Goal: Information Seeking & Learning: Learn about a topic

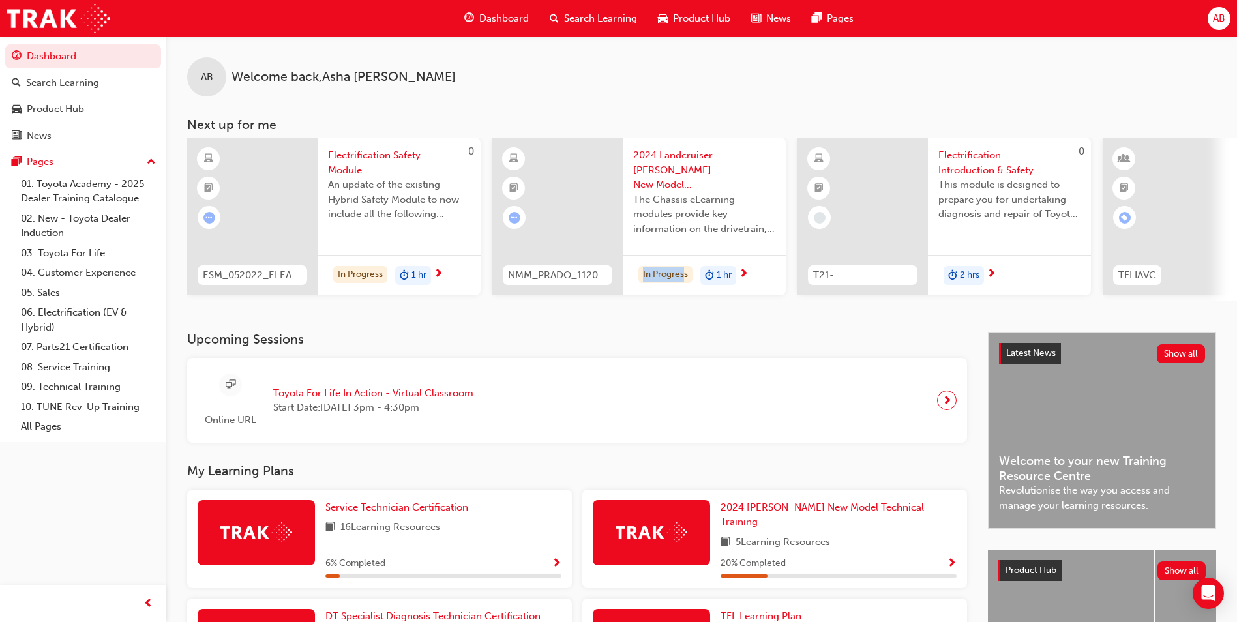
drag, startPoint x: 627, startPoint y: 306, endPoint x: 686, endPoint y: 307, distance: 58.7
click at [686, 307] on div "AB Welcome back , [PERSON_NAME] Next up for me 0 ESM_052022_ELEARN Electrificat…" at bounding box center [701, 185] width 1071 height 296
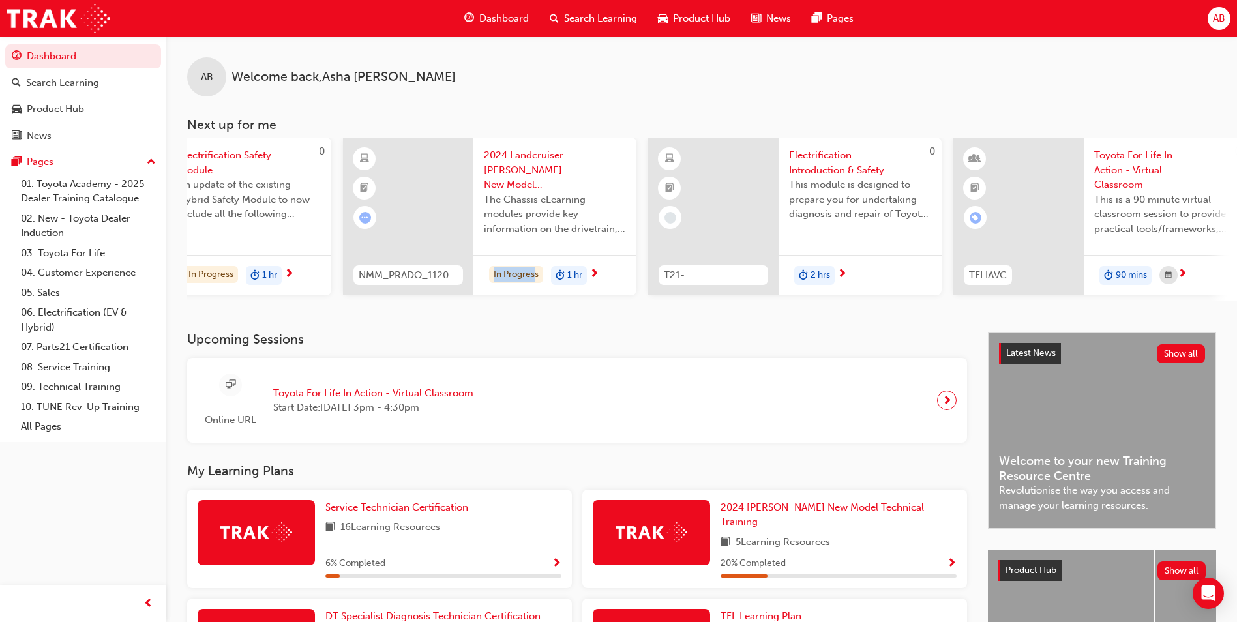
scroll to position [0, 174]
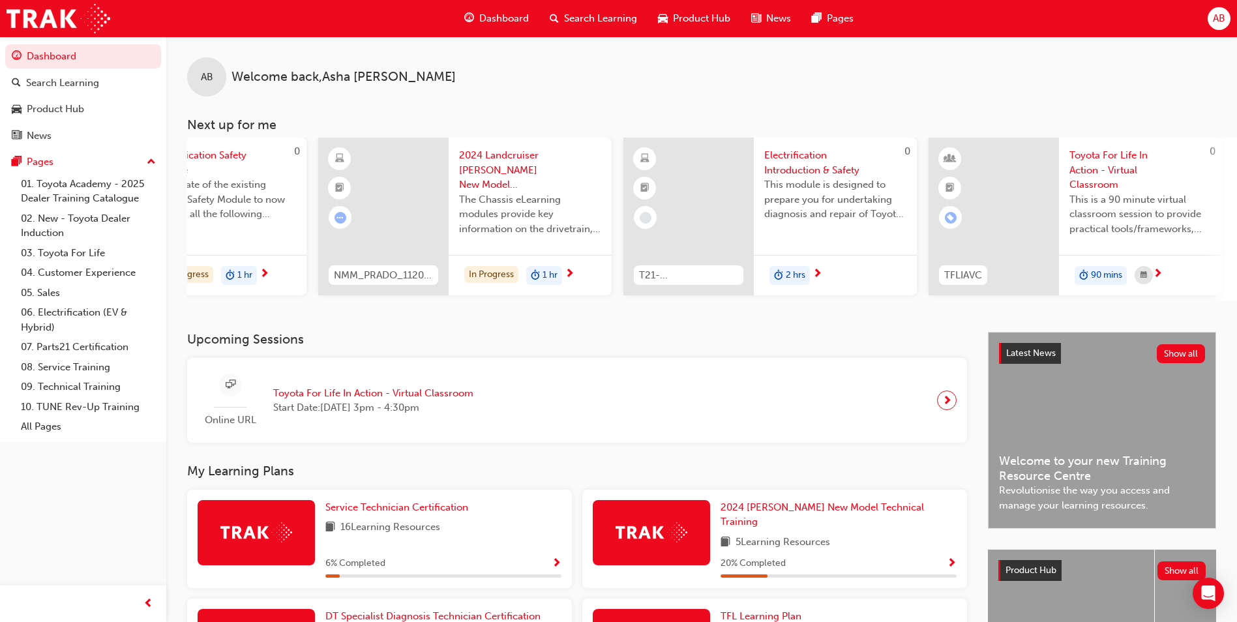
click at [774, 332] on div "AB Welcome back , [PERSON_NAME] Next up for me 0 ESM_052022_ELEARN Electrificat…" at bounding box center [701, 185] width 1071 height 296
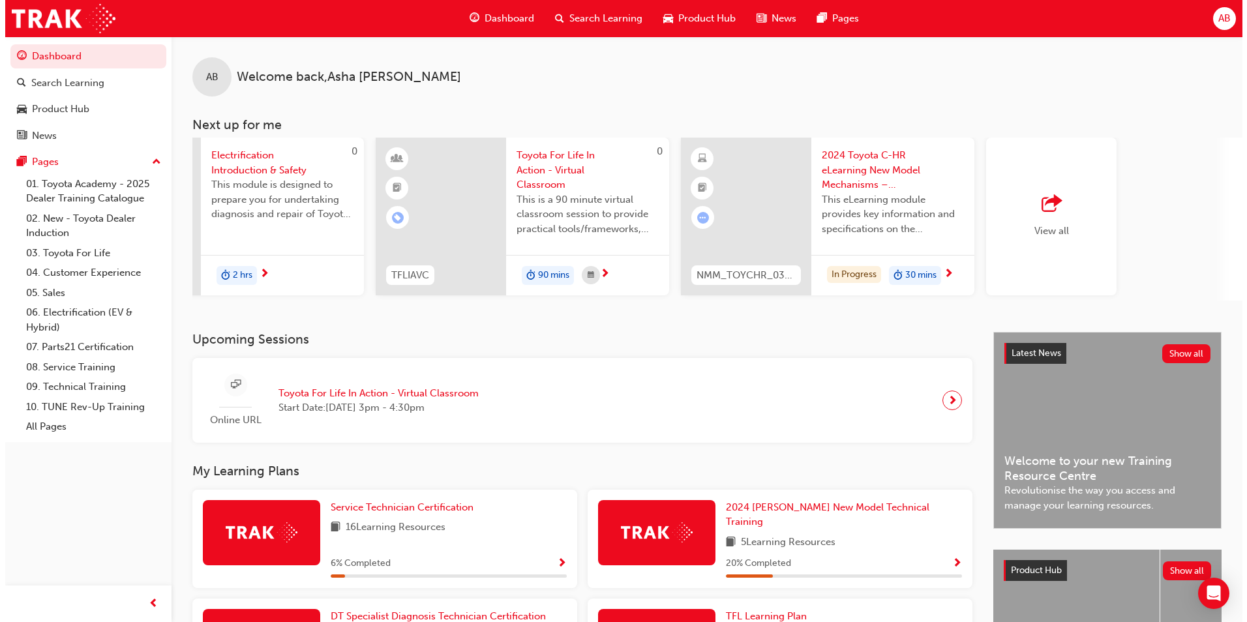
scroll to position [0, 728]
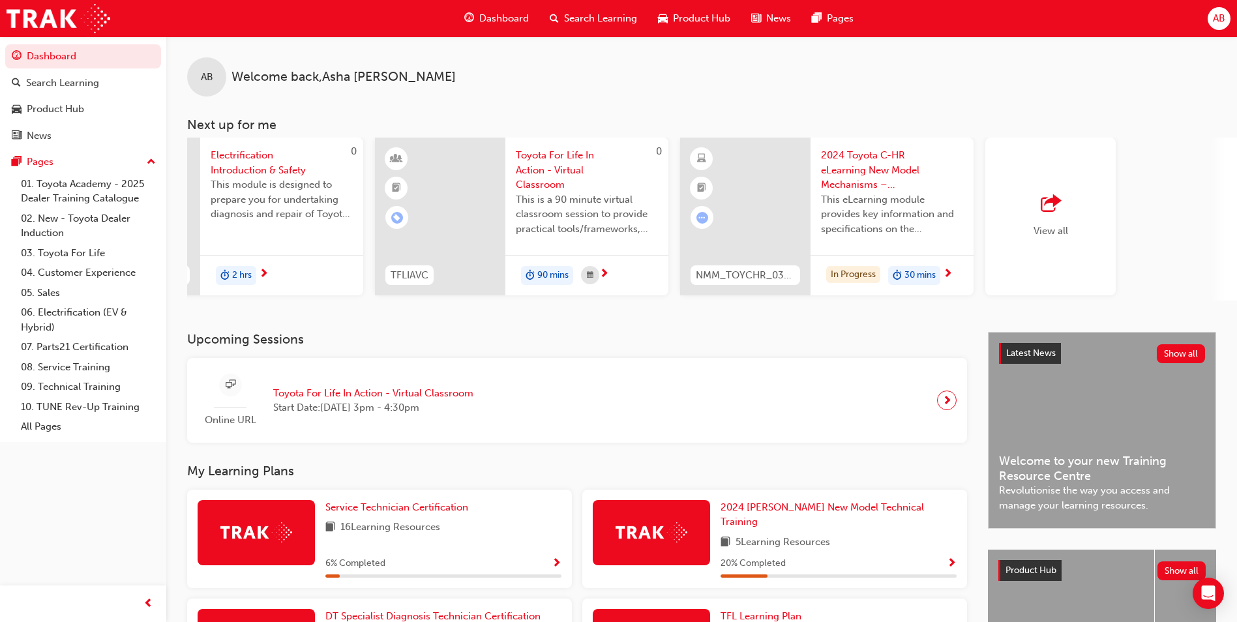
click at [838, 175] on span "2024 Toyota C-HR eLearning New Model Mechanisms – Powertrains (Module 2)" at bounding box center [892, 170] width 142 height 44
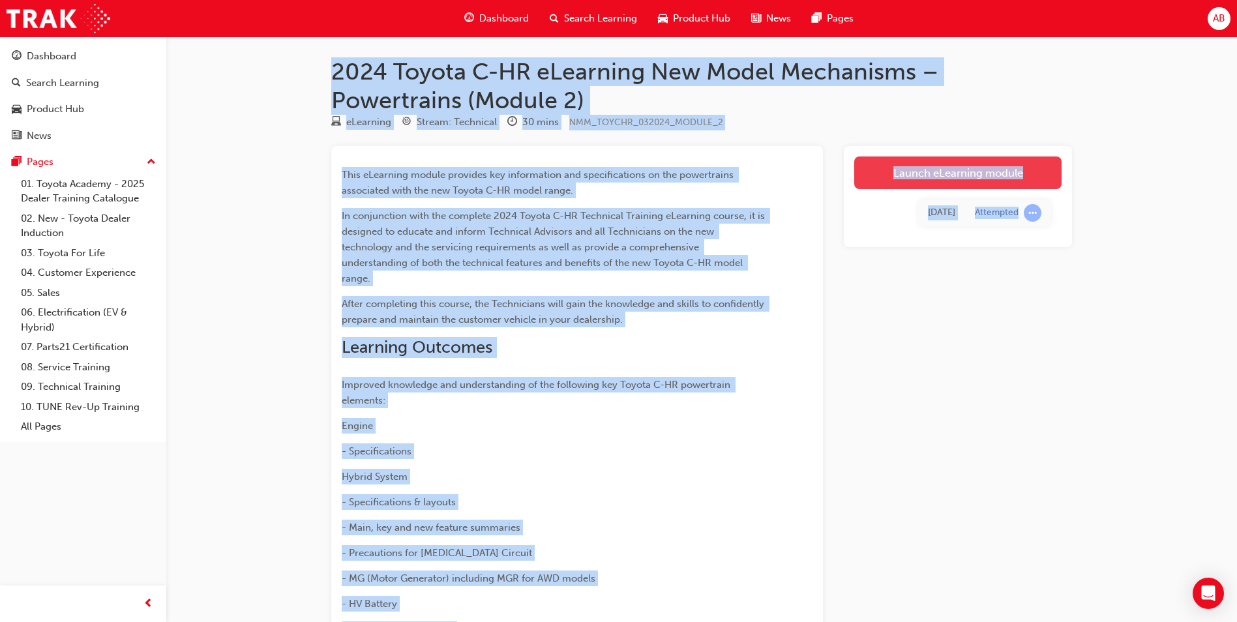
click at [906, 181] on link "Launch eLearning module" at bounding box center [958, 173] width 207 height 33
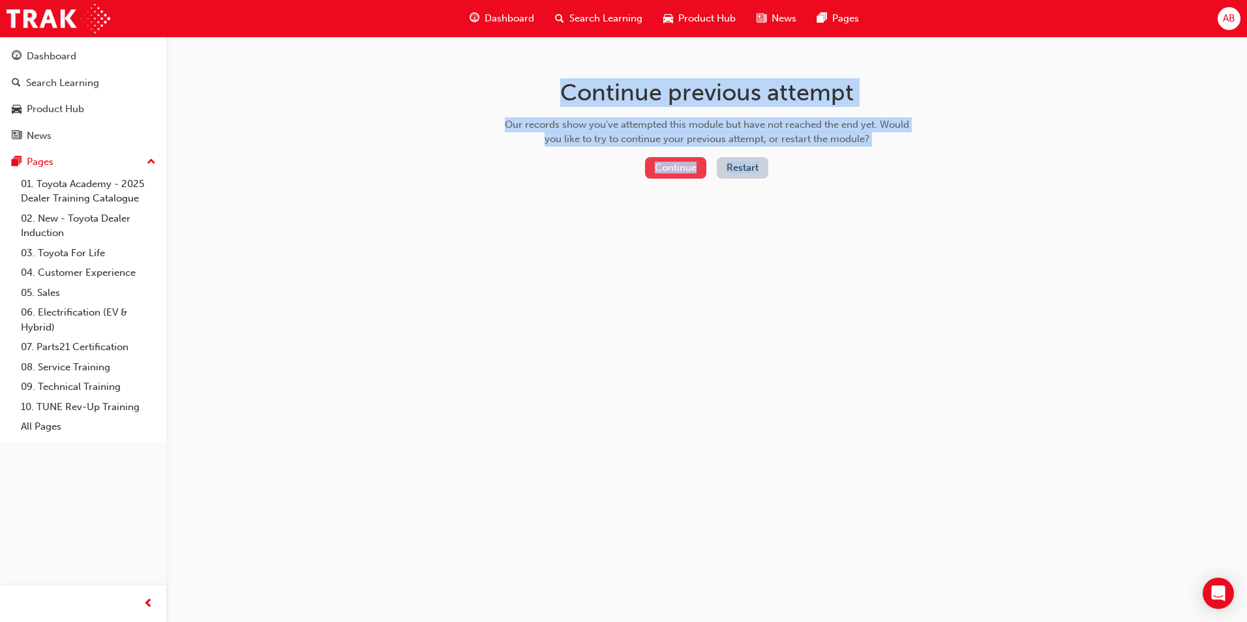
click at [670, 172] on button "Continue" at bounding box center [675, 168] width 61 height 22
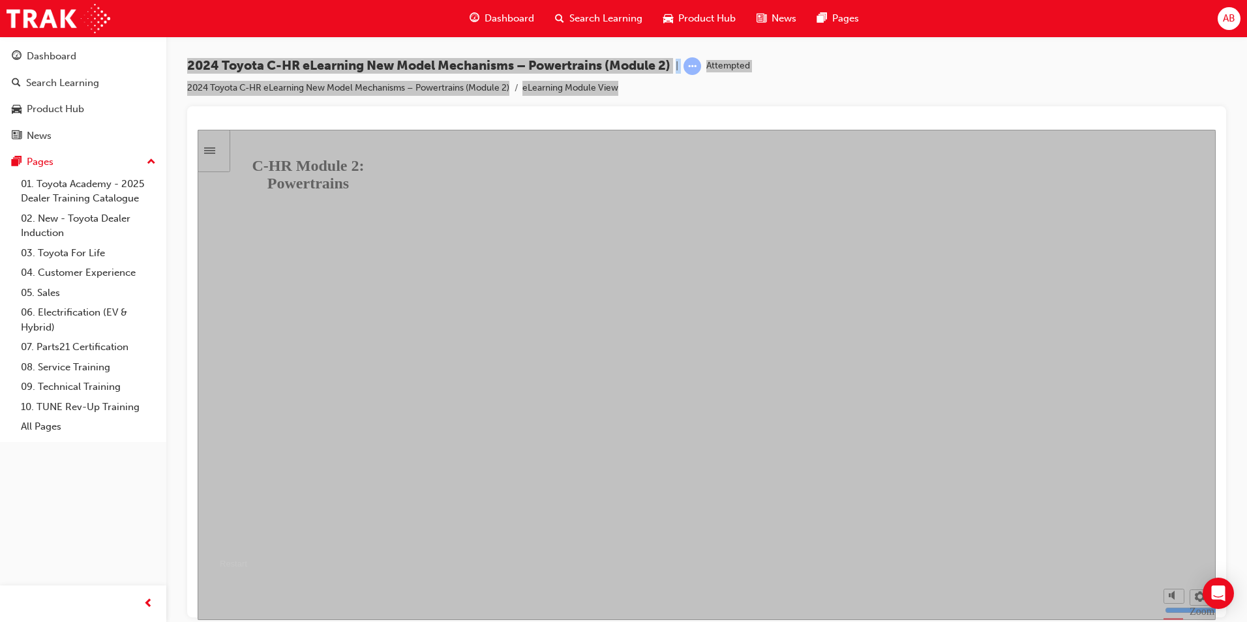
click at [247, 540] on button "Resume" at bounding box center [223, 548] width 50 height 16
click at [215, 153] on icon "Sidebar Toggle" at bounding box center [209, 150] width 11 height 7
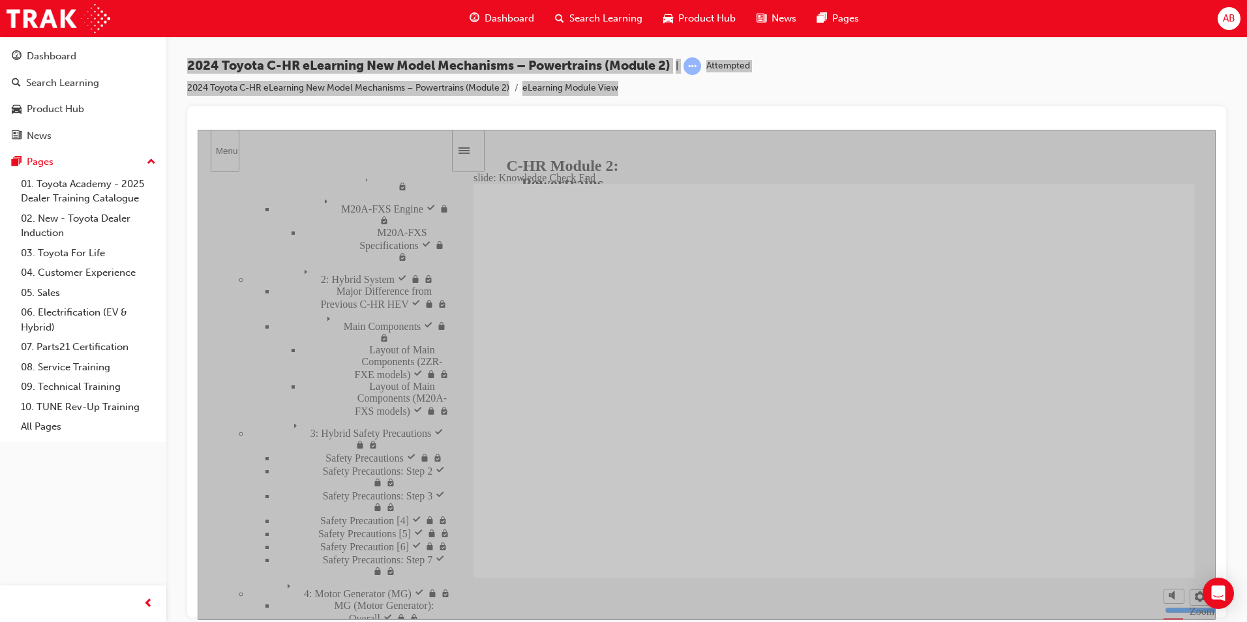
scroll to position [177, 0]
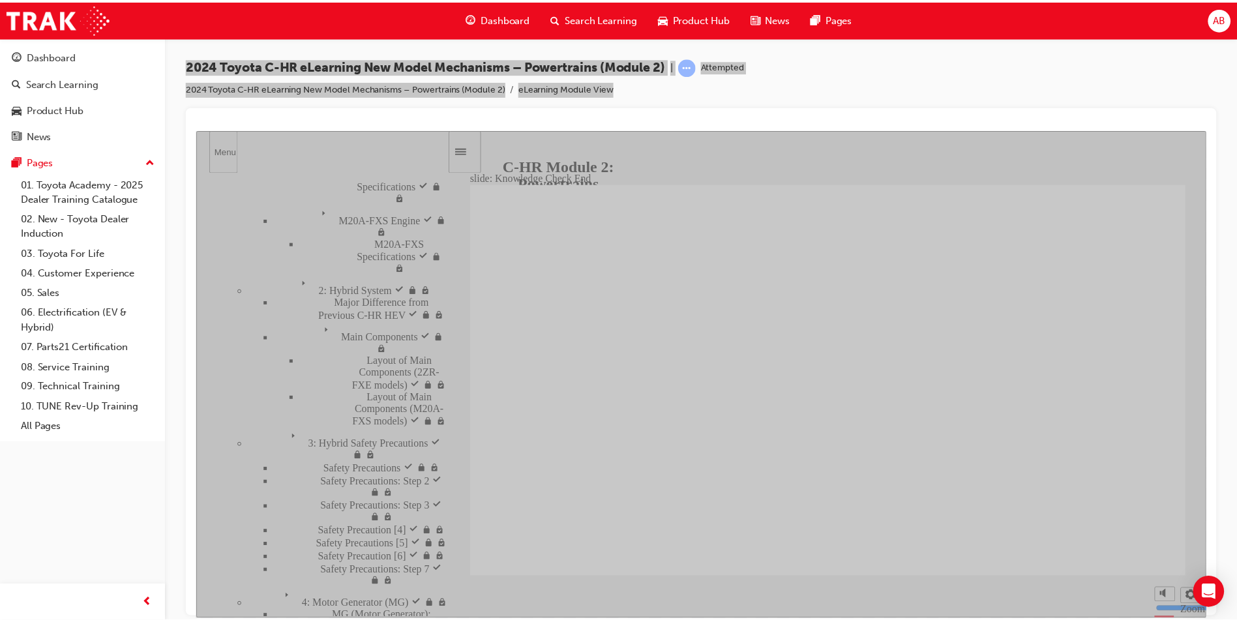
scroll to position [177, 0]
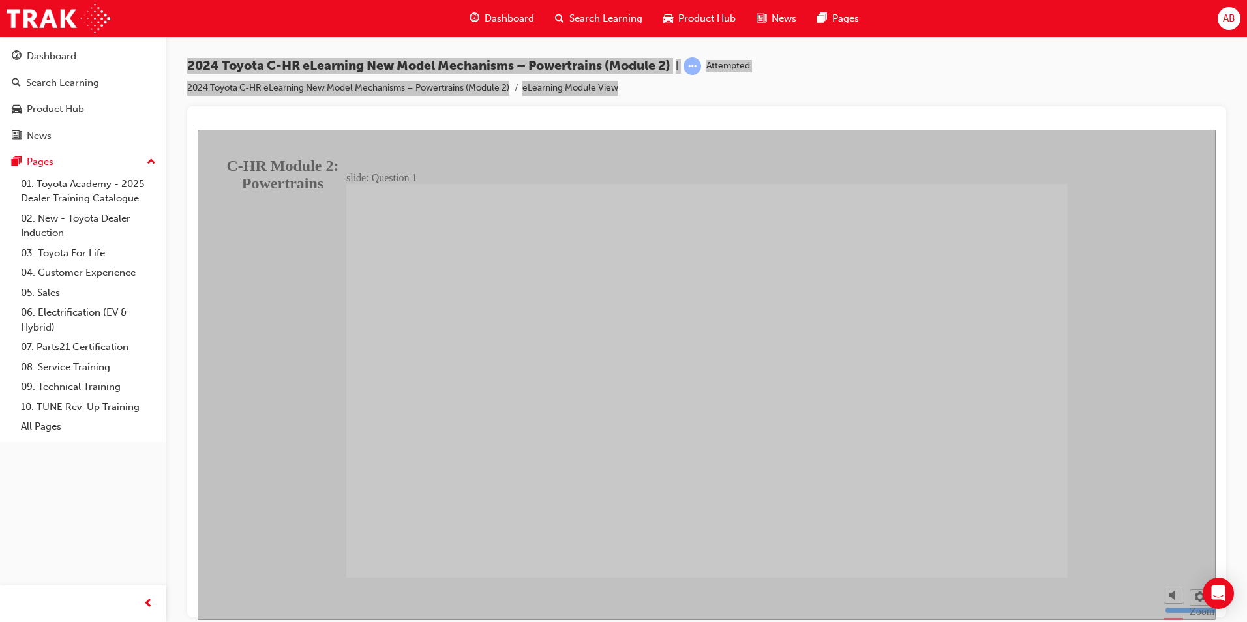
radio input "false"
radio input "true"
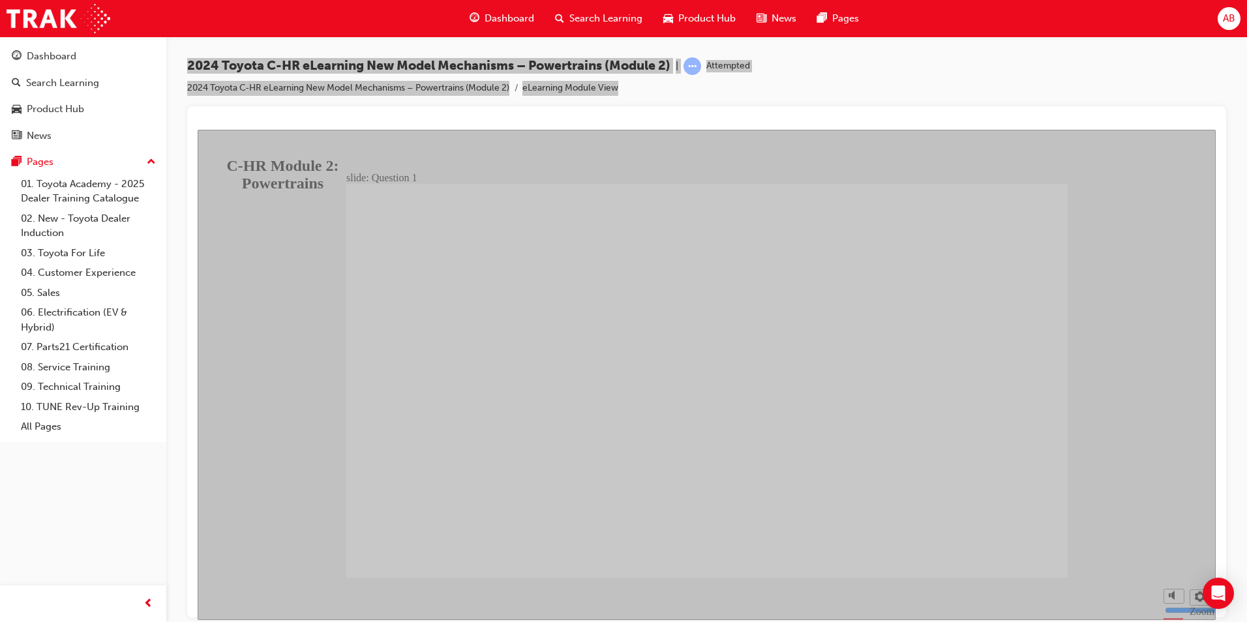
radio input "true"
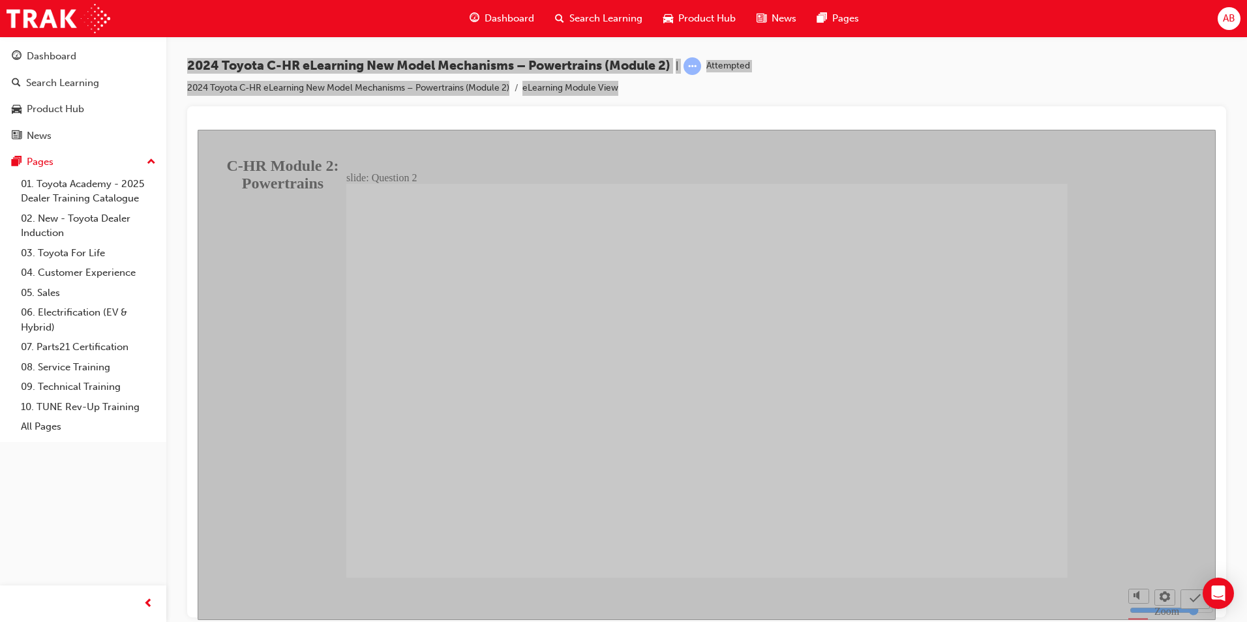
radio input "true"
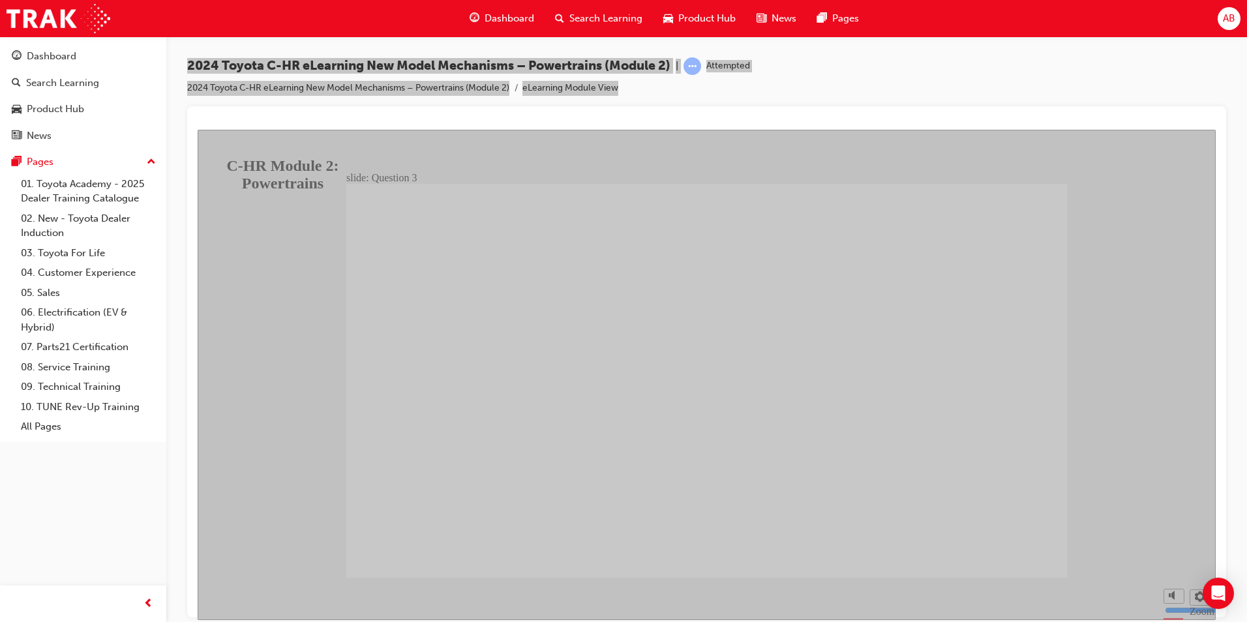
radio input "true"
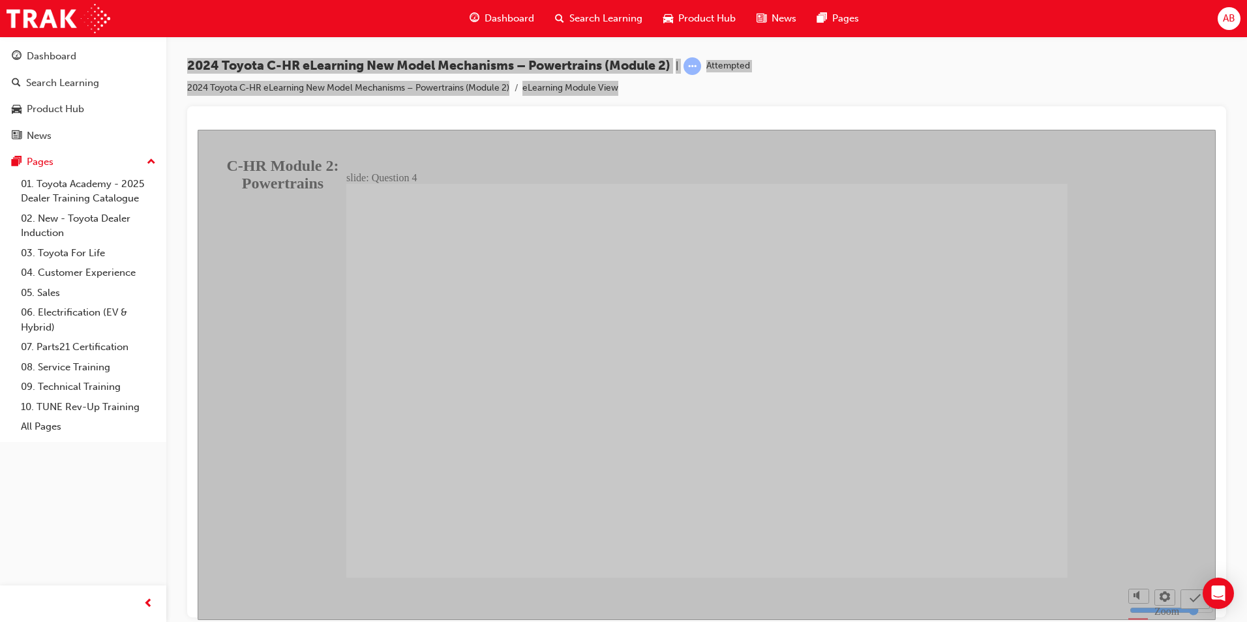
radio input "true"
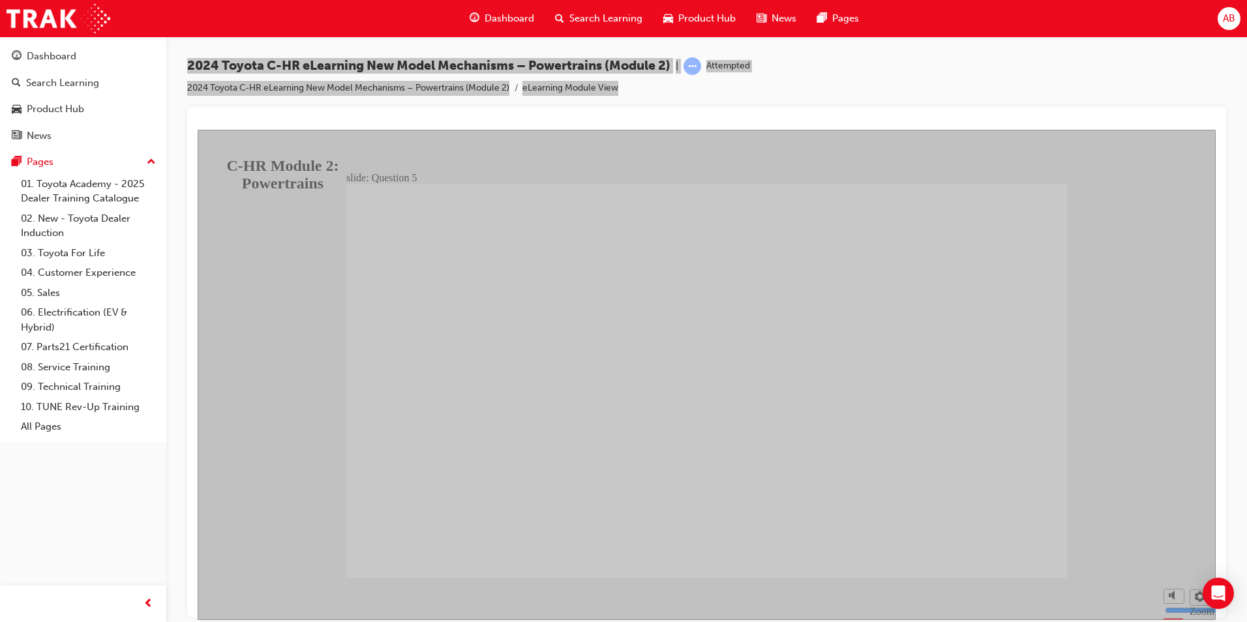
radio input "false"
radio input "true"
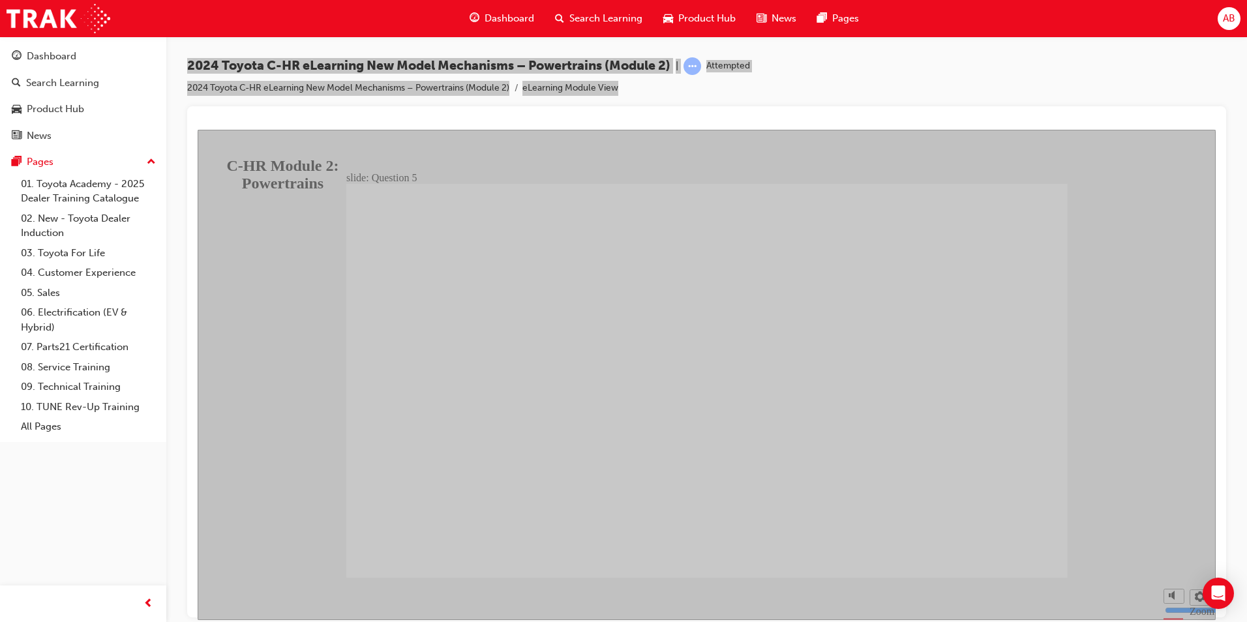
radio input "true"
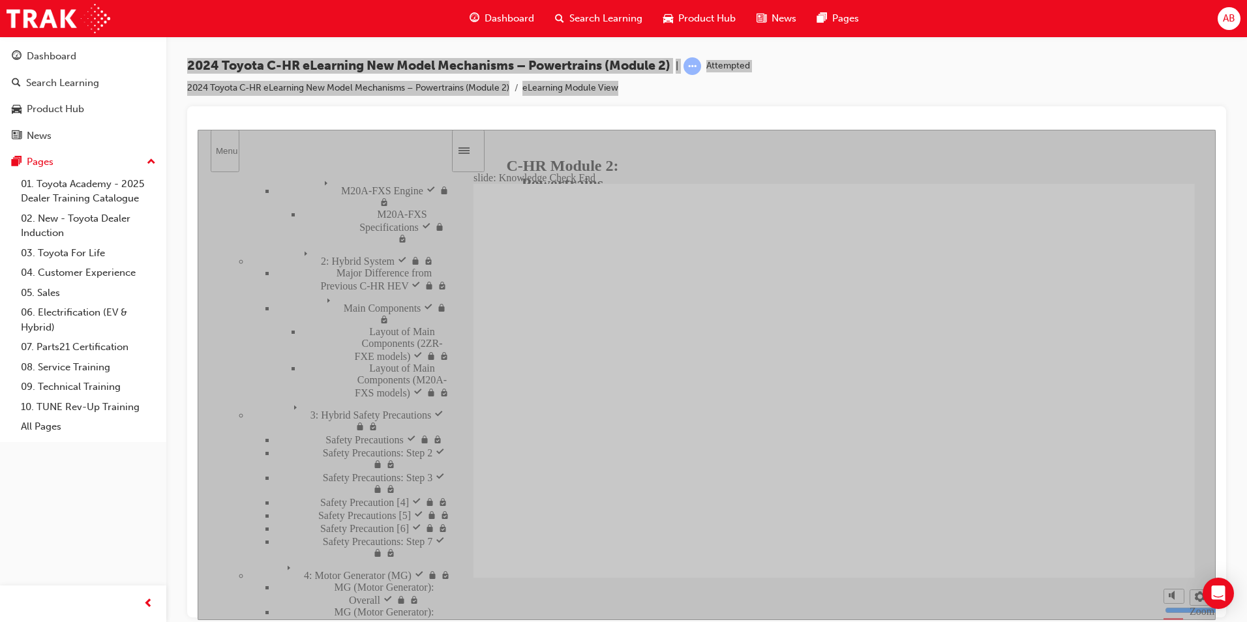
drag, startPoint x: 875, startPoint y: 399, endPoint x: 854, endPoint y: 399, distance: 21.5
click at [220, 157] on button "Menu" at bounding box center [225, 150] width 29 height 42
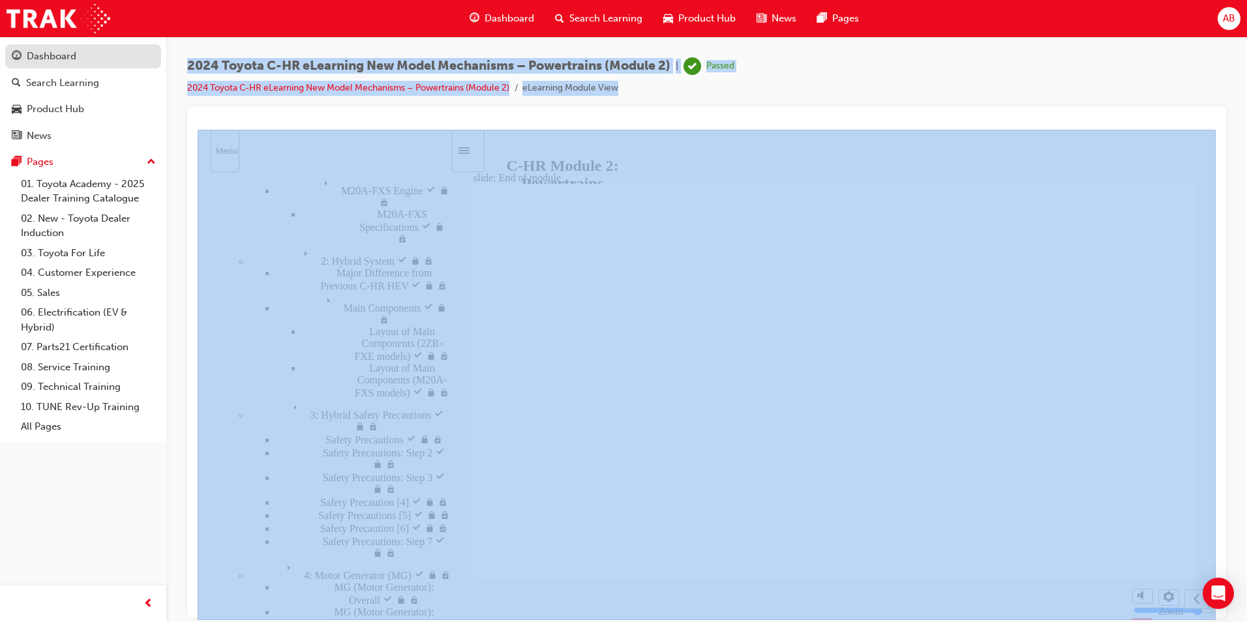
click at [42, 56] on div "Dashboard" at bounding box center [52, 56] width 50 height 15
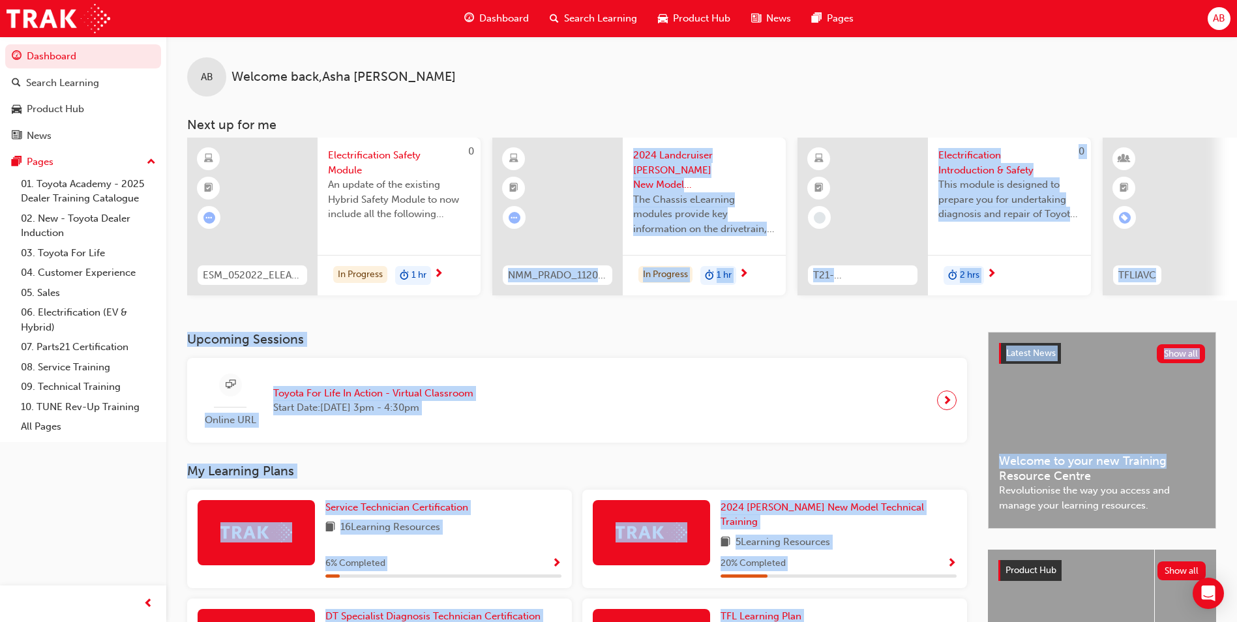
drag, startPoint x: 556, startPoint y: 307, endPoint x: 1249, endPoint y: 344, distance: 694.4
click at [1237, 344] on html "Your version of Internet Explorer is outdated and not supported. Please upgrade…" at bounding box center [618, 311] width 1237 height 622
click at [847, 301] on div "0 ESM_052022_ELEARN Electrification Safety Module An update of the existing Hyb…" at bounding box center [712, 219] width 1050 height 163
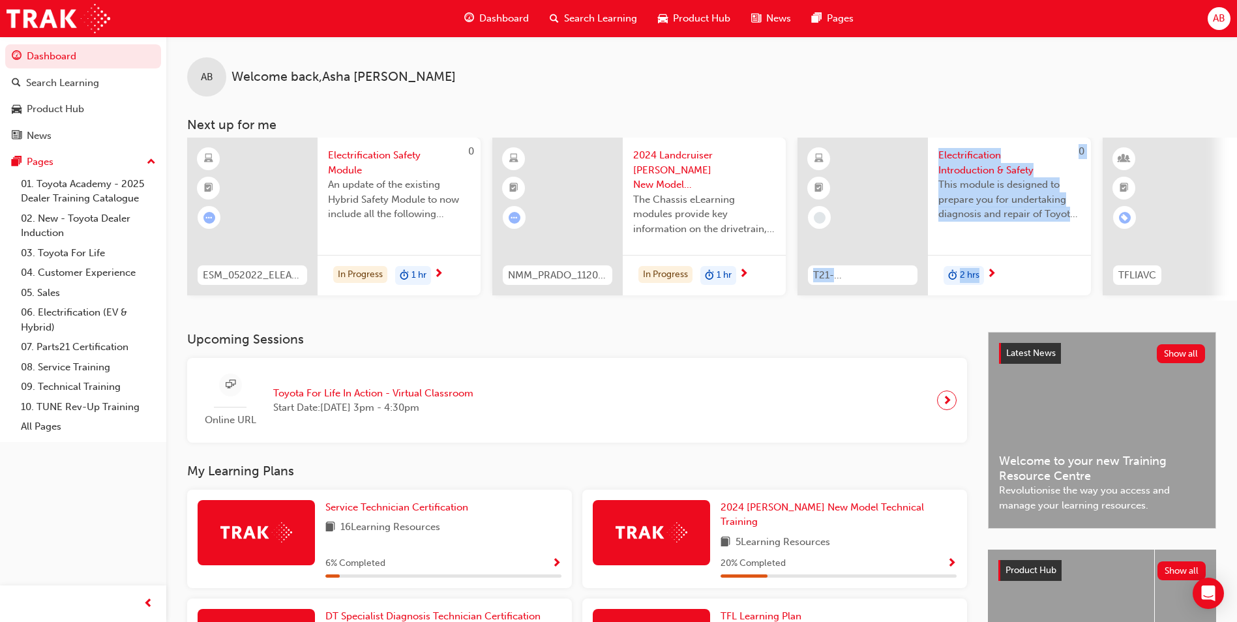
drag, startPoint x: 785, startPoint y: 306, endPoint x: 989, endPoint y: 320, distance: 204.0
click at [989, 320] on div "AB Welcome back , [PERSON_NAME] Next up for me 0 ESM_052022_ELEARN Electrificat…" at bounding box center [701, 185] width 1071 height 296
click at [761, 311] on div "AB Welcome back , [PERSON_NAME] Next up for me 0 ESM_052022_ELEARN Electrificat…" at bounding box center [701, 185] width 1071 height 296
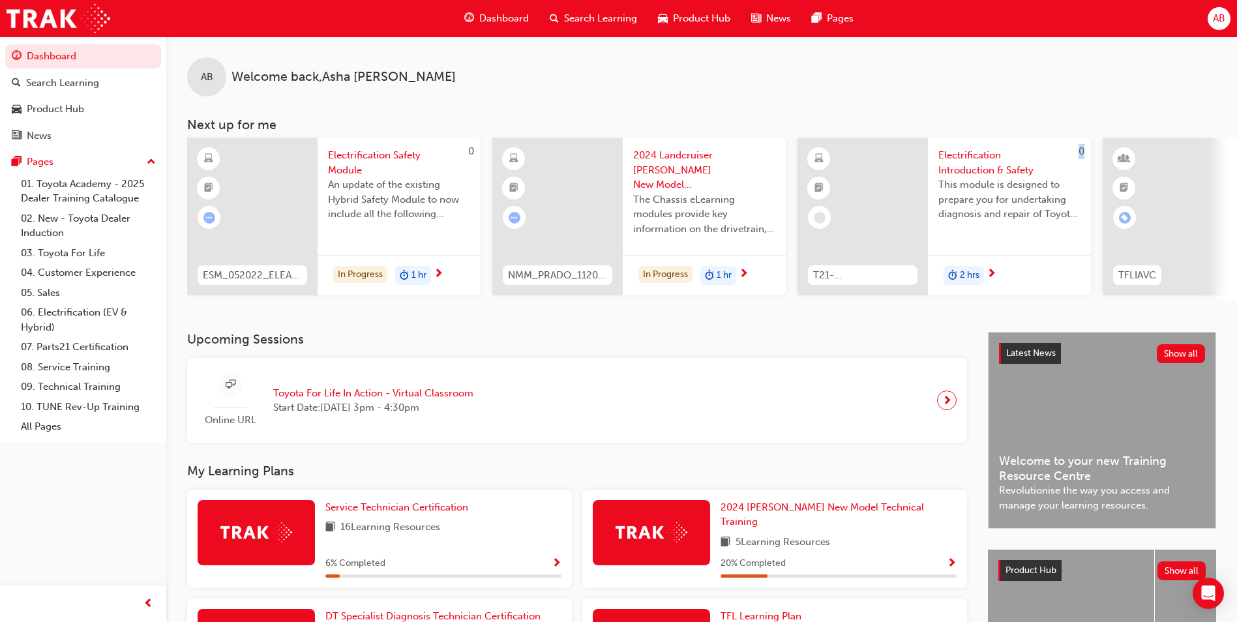
drag, startPoint x: 761, startPoint y: 306, endPoint x: 811, endPoint y: 304, distance: 50.3
click at [811, 301] on div "0 ESM_052022_ELEARN Electrification Safety Module An update of the existing Hyb…" at bounding box center [712, 219] width 1050 height 163
